Goal: Task Accomplishment & Management: Manage account settings

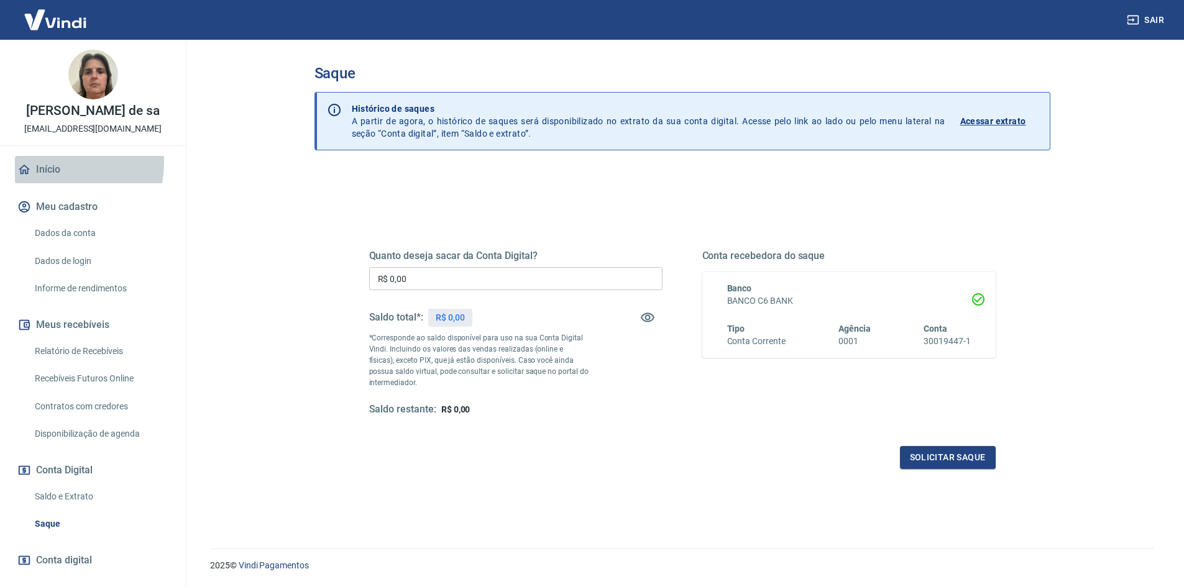
click at [52, 163] on link "Início" at bounding box center [93, 169] width 156 height 27
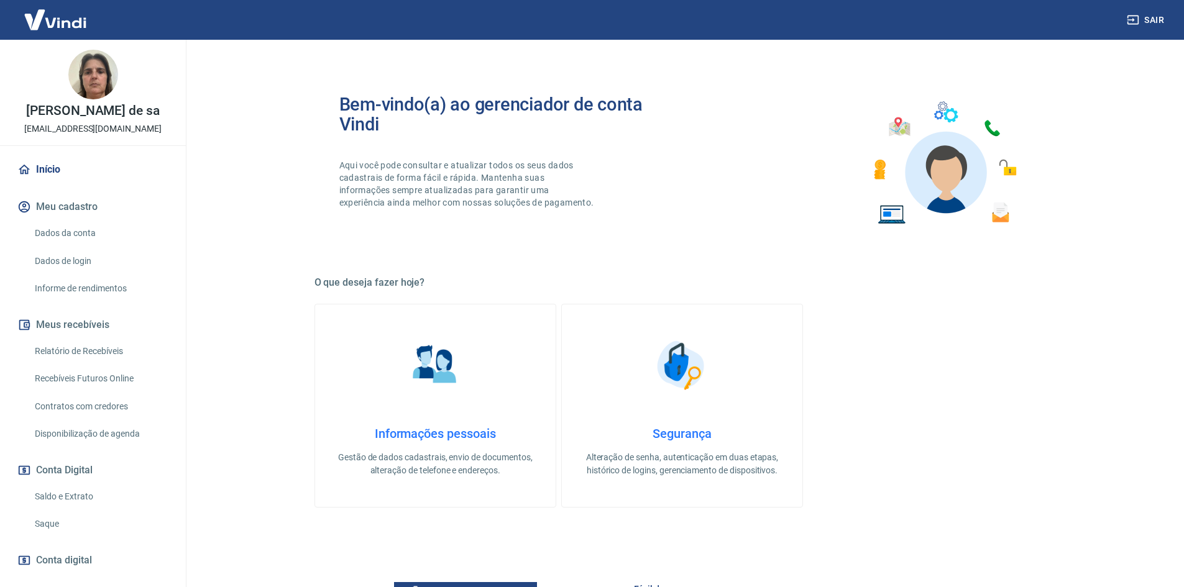
click at [78, 500] on link "Saldo e Extrato" at bounding box center [100, 496] width 141 height 25
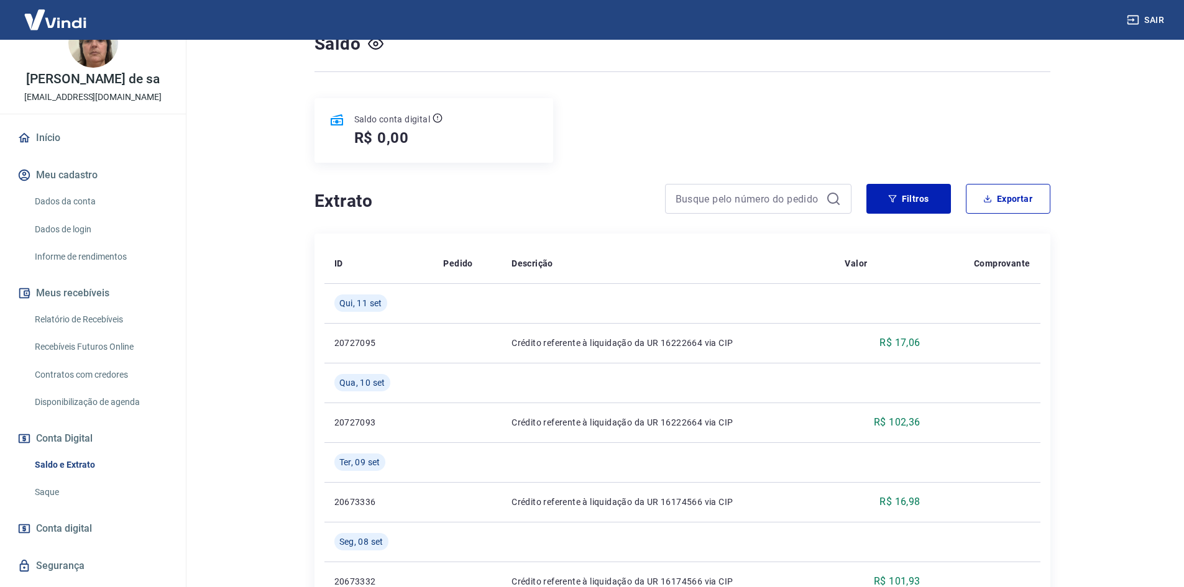
scroll to position [62, 0]
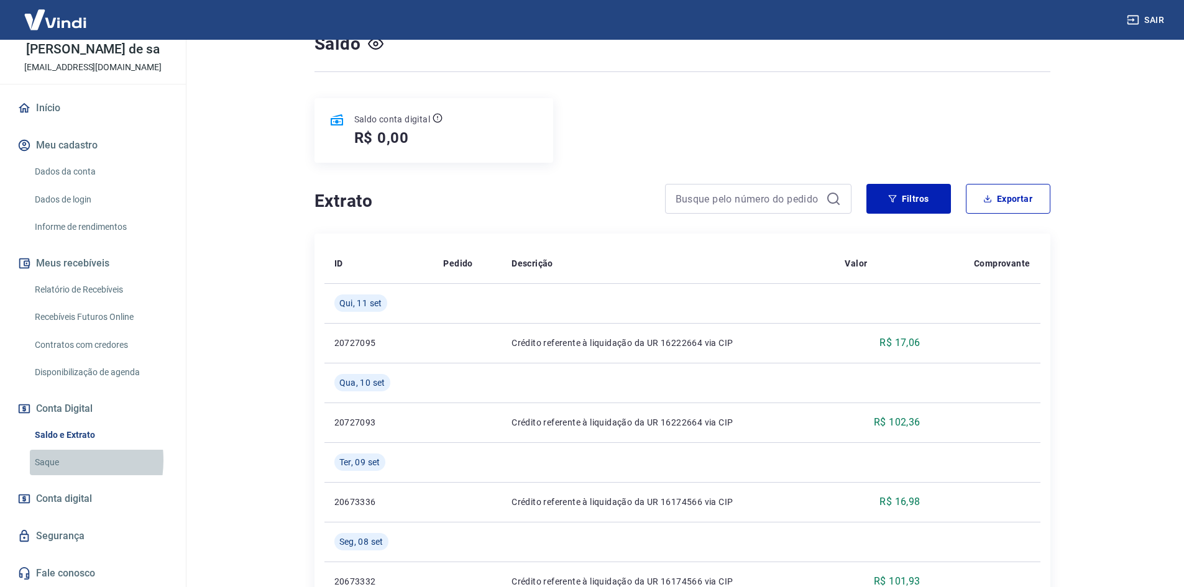
click at [47, 460] on link "Saque" at bounding box center [100, 462] width 141 height 25
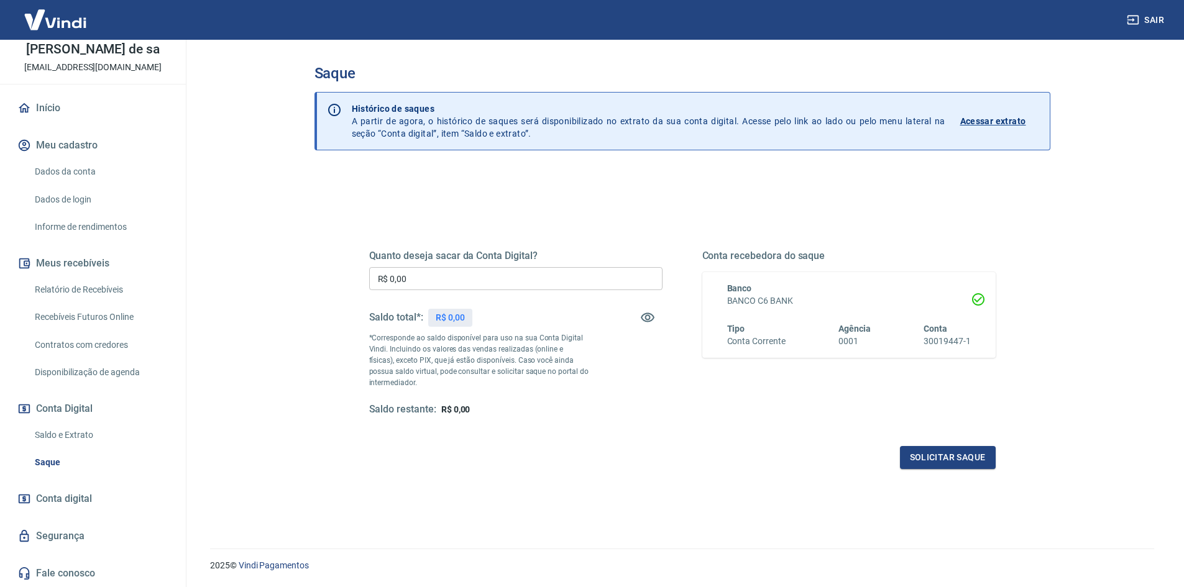
click at [978, 121] on p "Acessar extrato" at bounding box center [993, 121] width 66 height 12
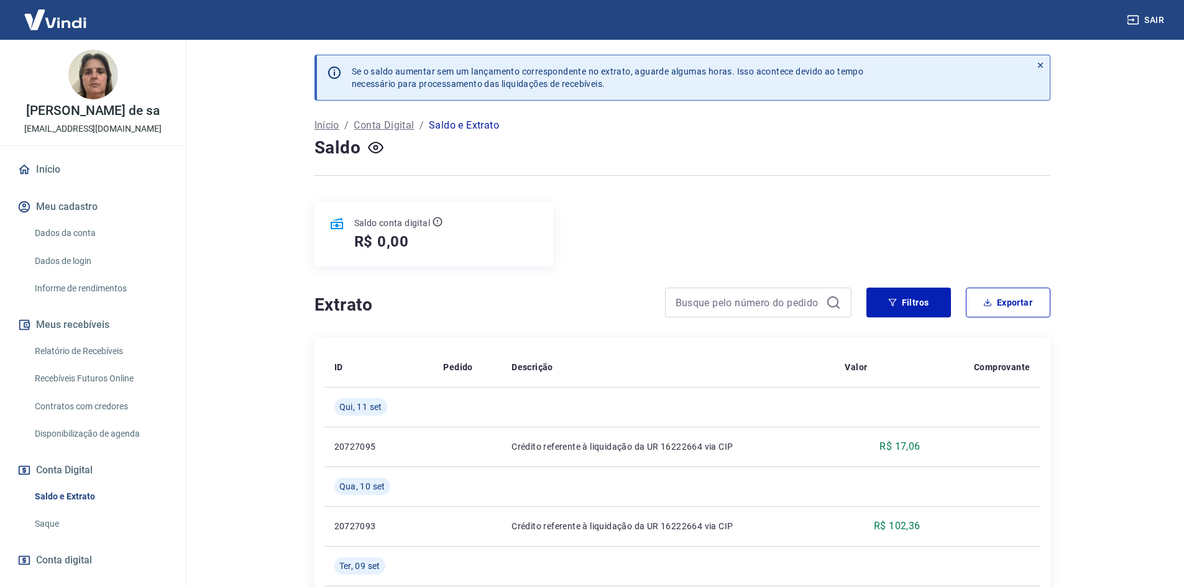
scroll to position [62, 0]
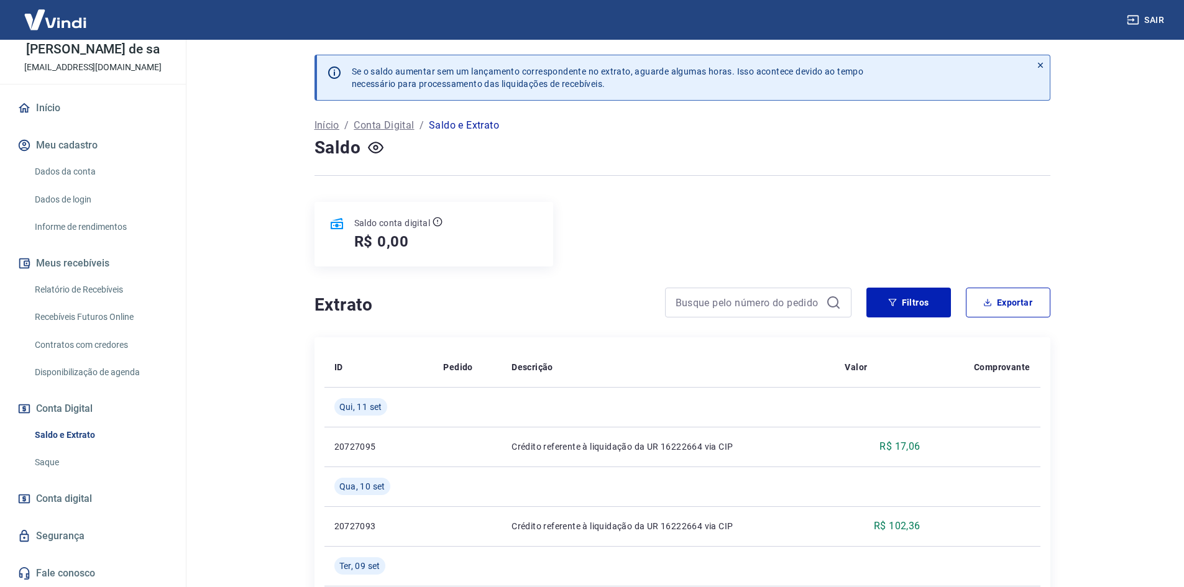
click at [68, 503] on span "Conta digital" at bounding box center [64, 498] width 56 height 17
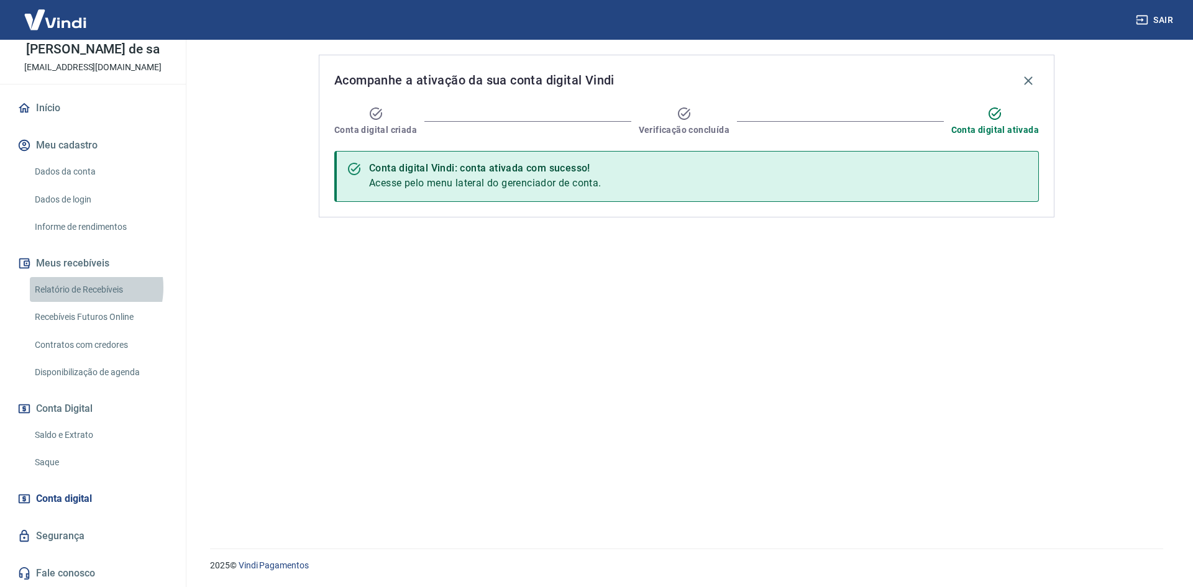
click at [78, 287] on link "Relatório de Recebíveis" at bounding box center [100, 289] width 141 height 25
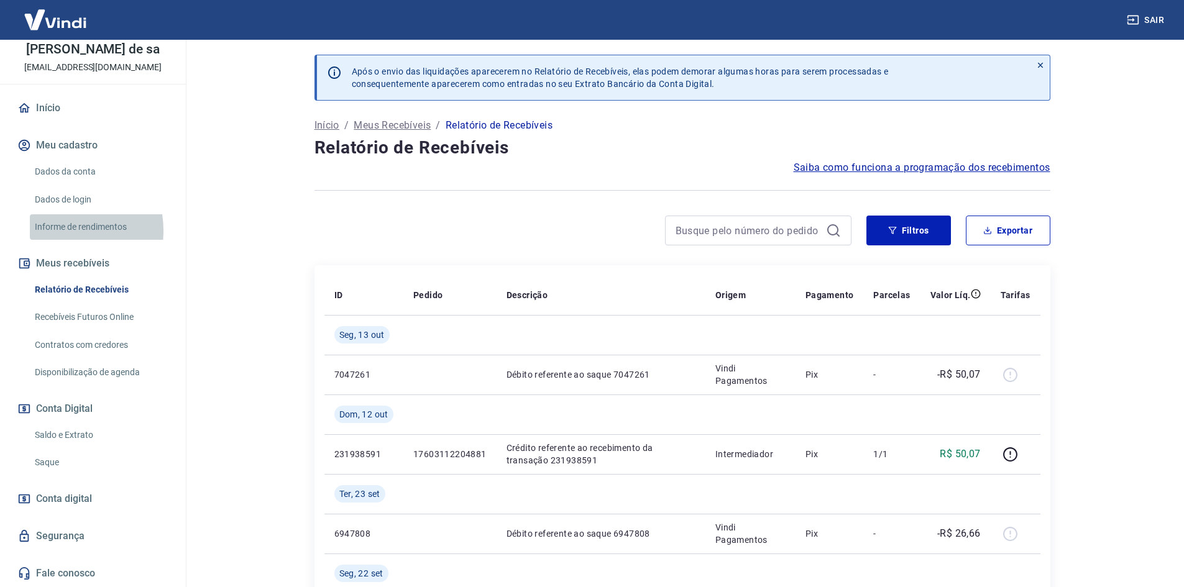
click at [56, 231] on link "Informe de rendimentos" at bounding box center [100, 226] width 141 height 25
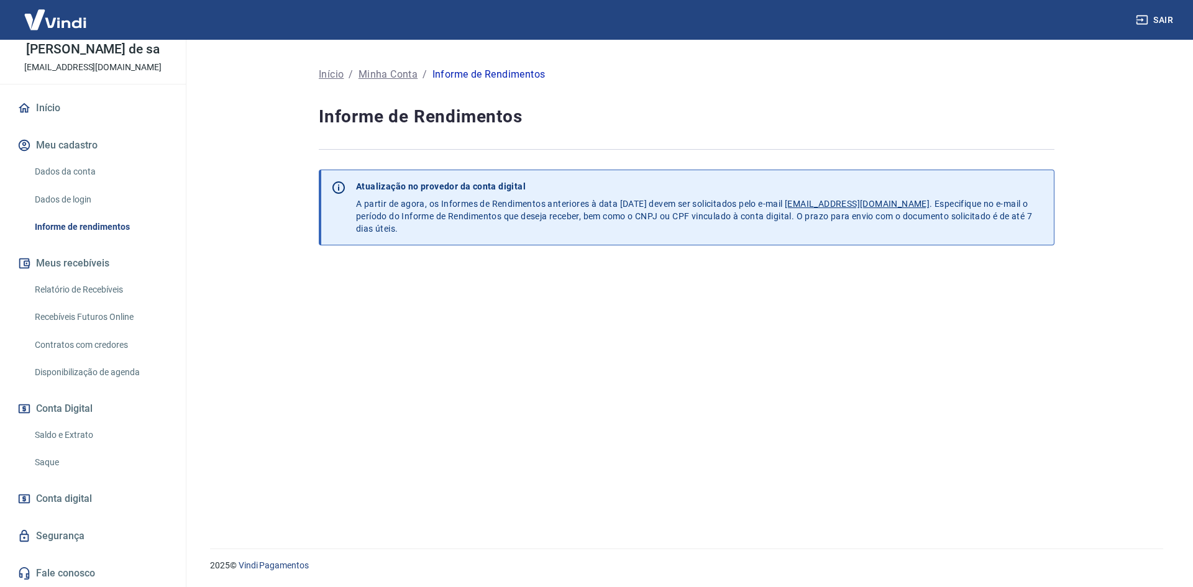
click at [60, 178] on link "Dados da conta" at bounding box center [100, 171] width 141 height 25
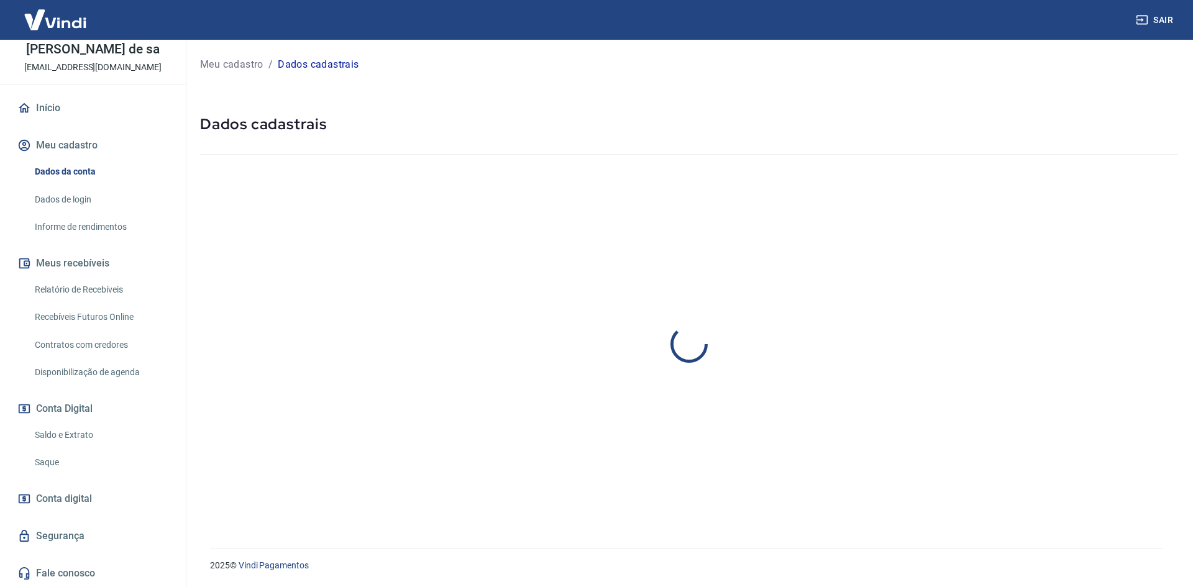
select select "SP"
select select "business"
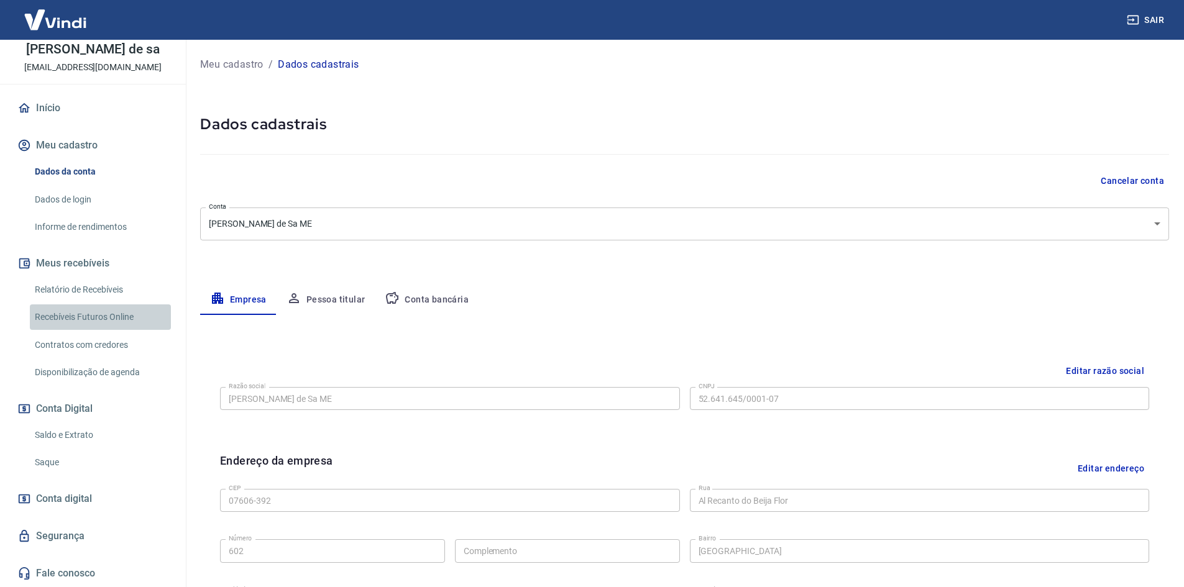
click at [115, 321] on link "Recebíveis Futuros Online" at bounding box center [100, 316] width 141 height 25
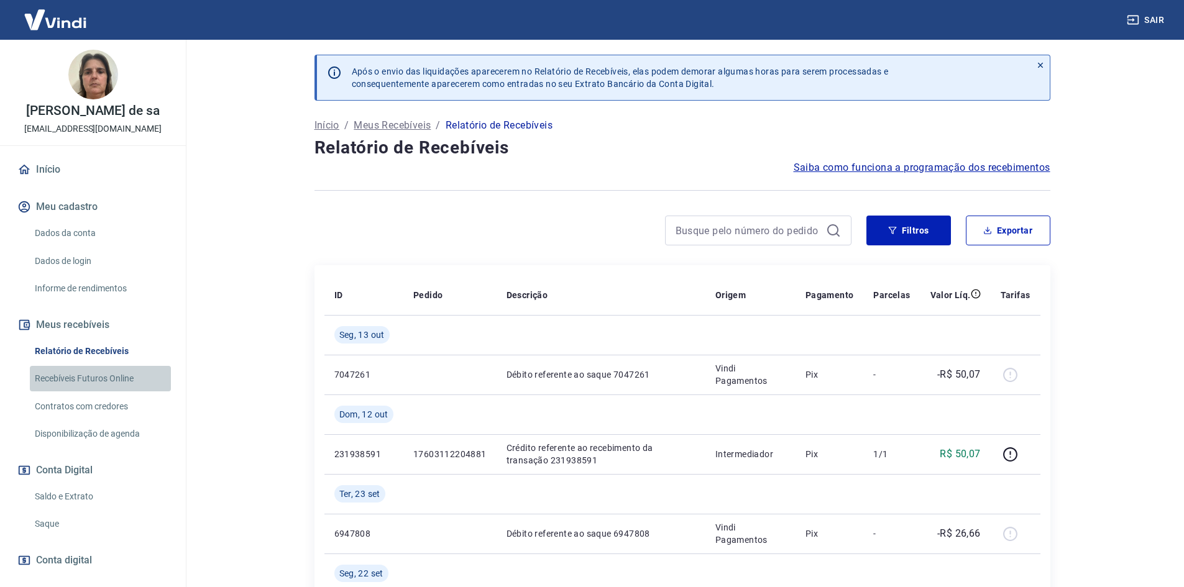
click at [135, 377] on link "Recebíveis Futuros Online" at bounding box center [100, 378] width 141 height 25
